Goal: Task Accomplishment & Management: Manage account settings

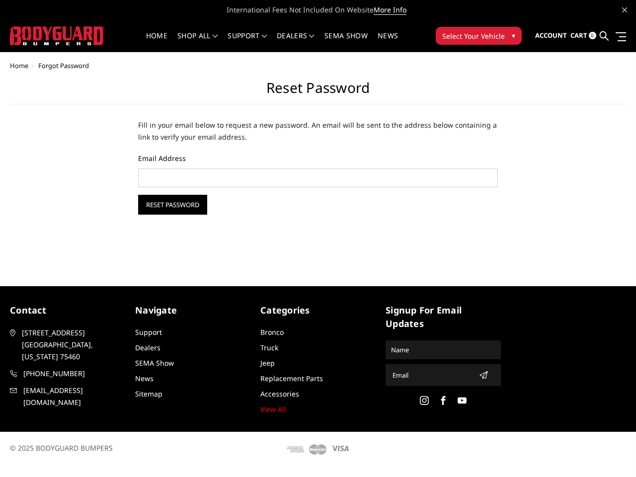
click at [318, 233] on div "Home Forgot Password Reset Password Fill in your email below to request a new p…" at bounding box center [318, 161] width 636 height 199
click at [272, 36] on li "Support FAQ Install Instructions Shipping Warranty Terms & Conditions Cancellat…" at bounding box center [247, 41] width 49 height 19
click at [272, 42] on li "Support FAQ Install Instructions Shipping Warranty Terms & Conditions Cancellat…" at bounding box center [247, 41] width 49 height 19
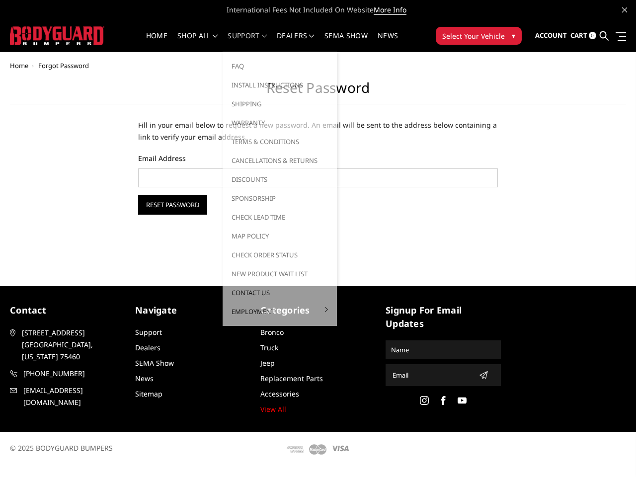
click at [479, 36] on span "Select Your Vehicle" at bounding box center [473, 36] width 63 height 10
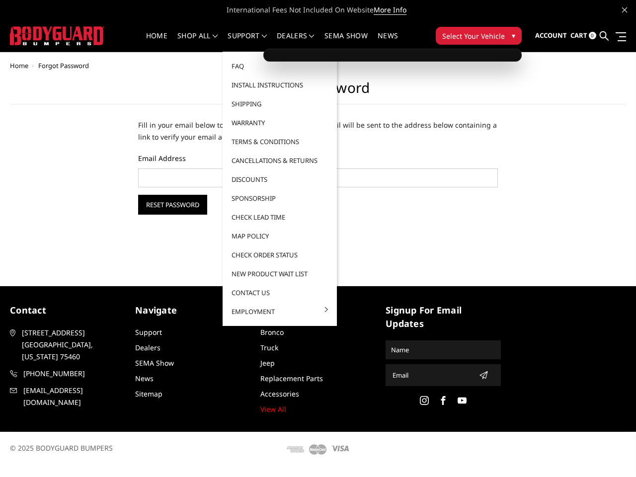
click at [479, 36] on span "Select Your Vehicle" at bounding box center [473, 36] width 63 height 10
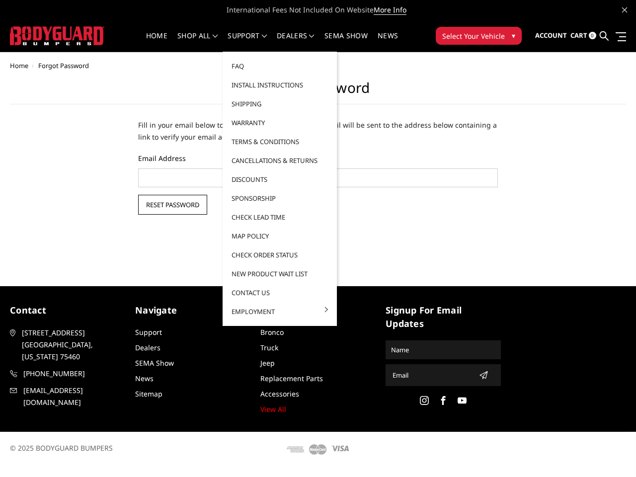
click at [172, 205] on input "Reset Password" at bounding box center [172, 205] width 69 height 20
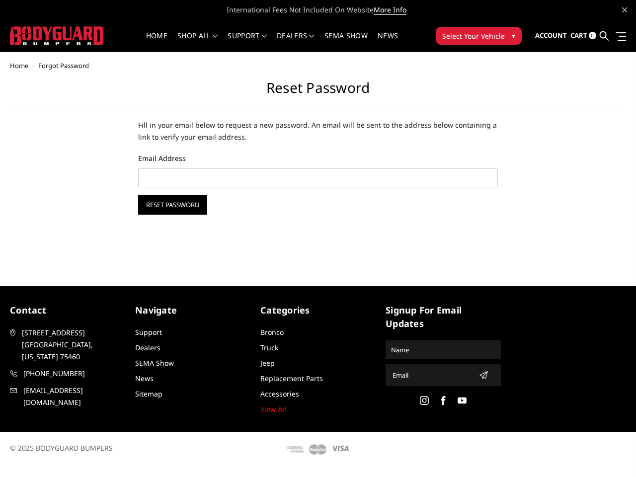
click at [481, 375] on icon "submit" at bounding box center [484, 375] width 8 height 8
